Goal: Information Seeking & Learning: Learn about a topic

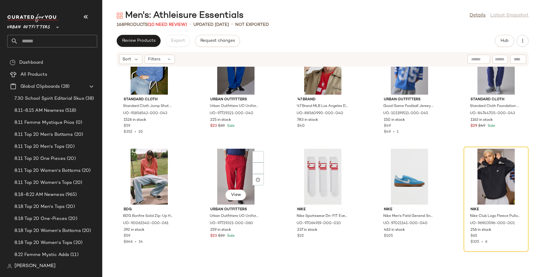
scroll to position [260, 0]
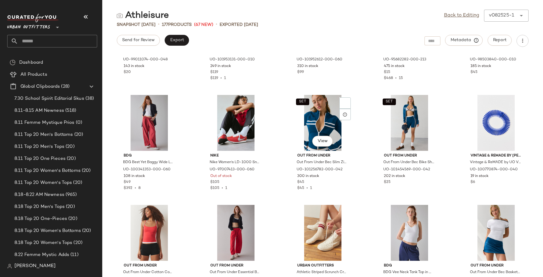
scroll to position [188, 0]
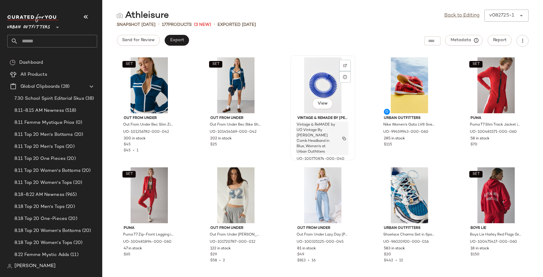
click at [342, 137] on img "button" at bounding box center [344, 139] width 4 height 4
